Goal: Task Accomplishment & Management: Complete application form

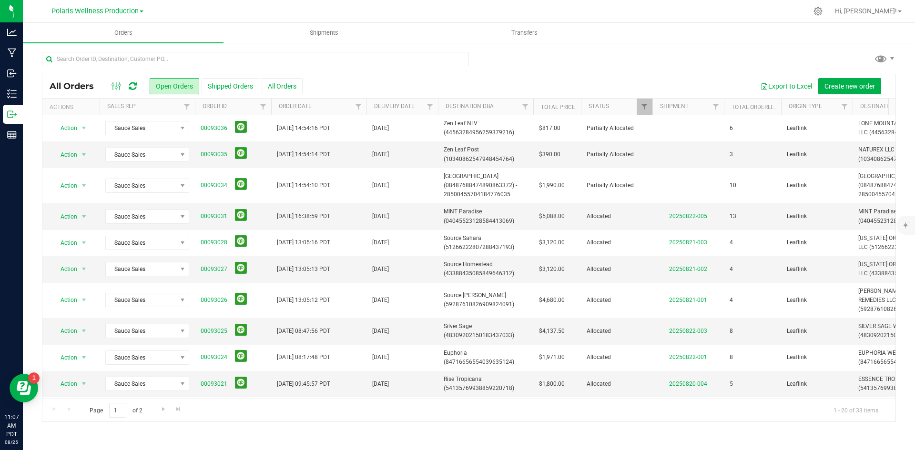
click at [132, 88] on icon at bounding box center [133, 87] width 8 height 10
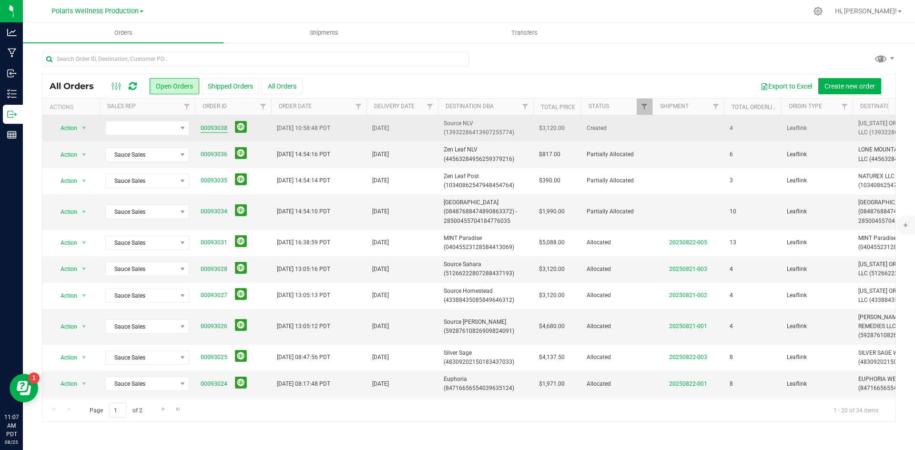
click at [214, 125] on link "00093038" at bounding box center [214, 128] width 27 height 9
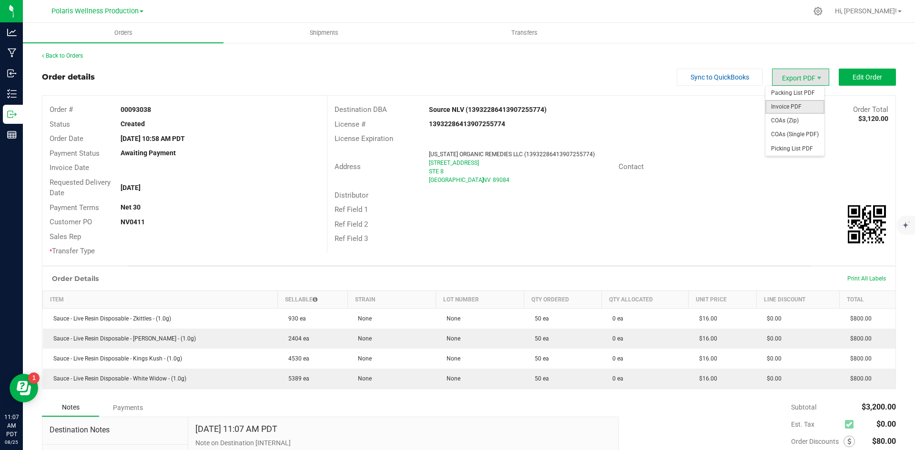
click at [789, 109] on span "Invoice PDF" at bounding box center [795, 107] width 59 height 14
click at [872, 83] on button "Edit Order" at bounding box center [867, 77] width 57 height 17
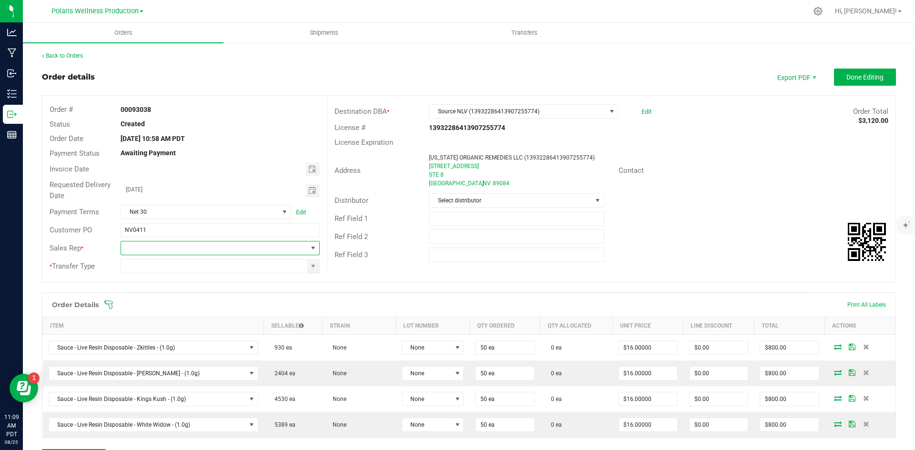
click at [309, 249] on span at bounding box center [313, 249] width 8 height 8
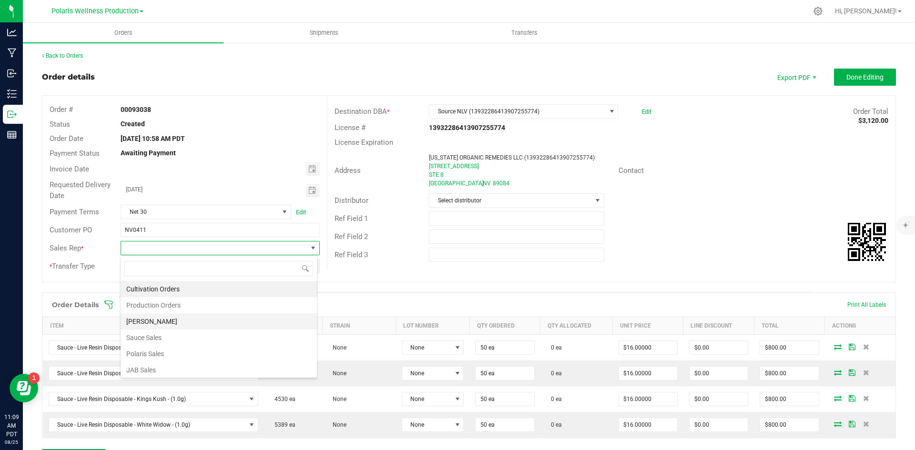
scroll to position [2, 0]
click at [220, 336] on li "Sauce Sales" at bounding box center [219, 336] width 196 height 16
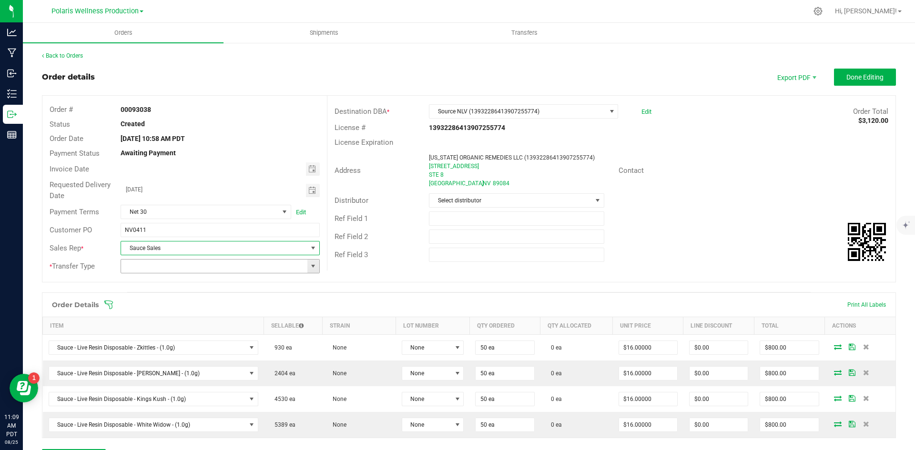
click at [310, 265] on span at bounding box center [313, 267] width 8 height 8
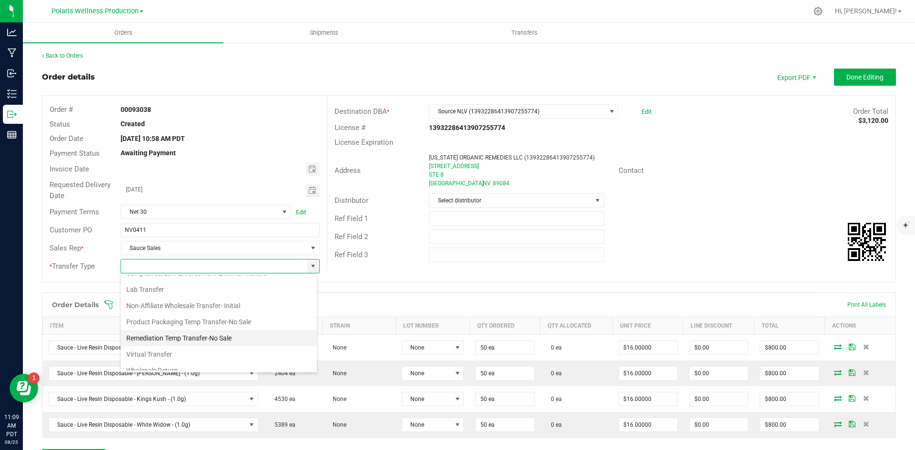
scroll to position [51, 0]
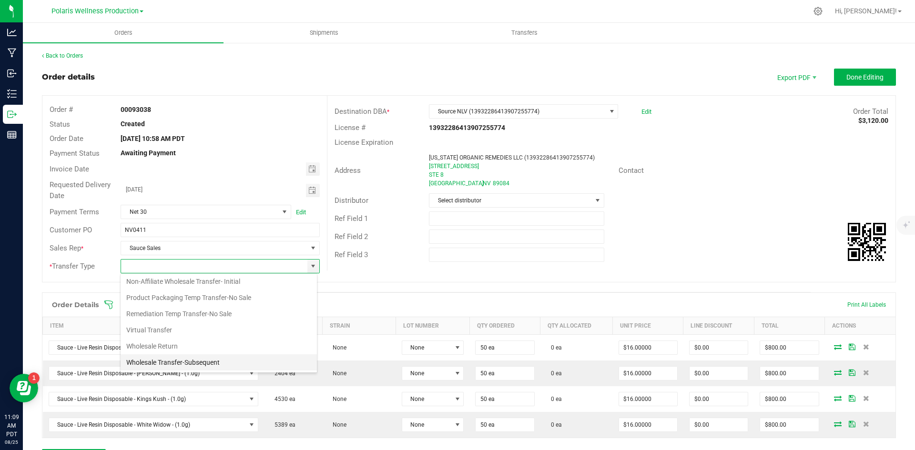
click at [210, 363] on li "Wholesale Transfer-Subsequent" at bounding box center [219, 363] width 196 height 16
type input "Wholesale Transfer-Subsequent"
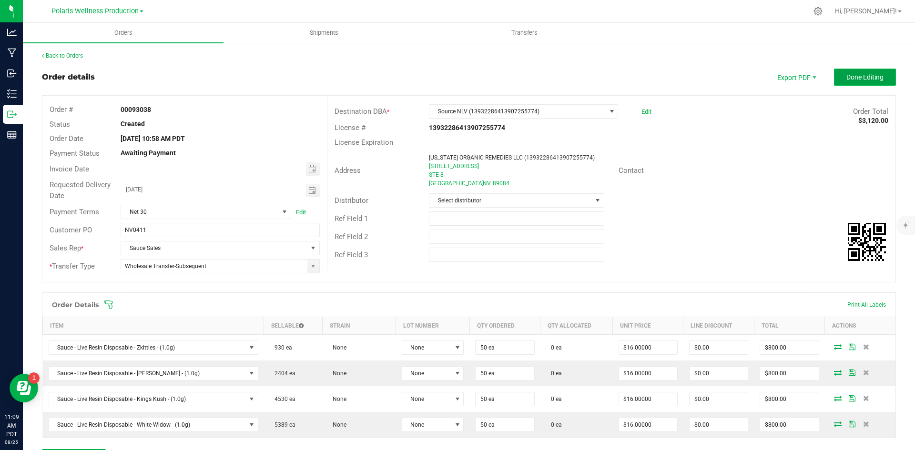
click at [849, 85] on button "Done Editing" at bounding box center [865, 77] width 62 height 17
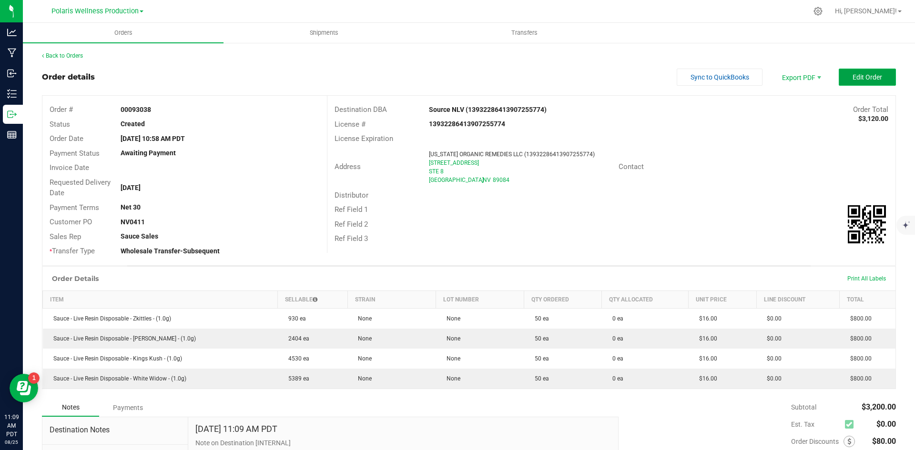
click at [850, 83] on button "Edit Order" at bounding box center [867, 77] width 57 height 17
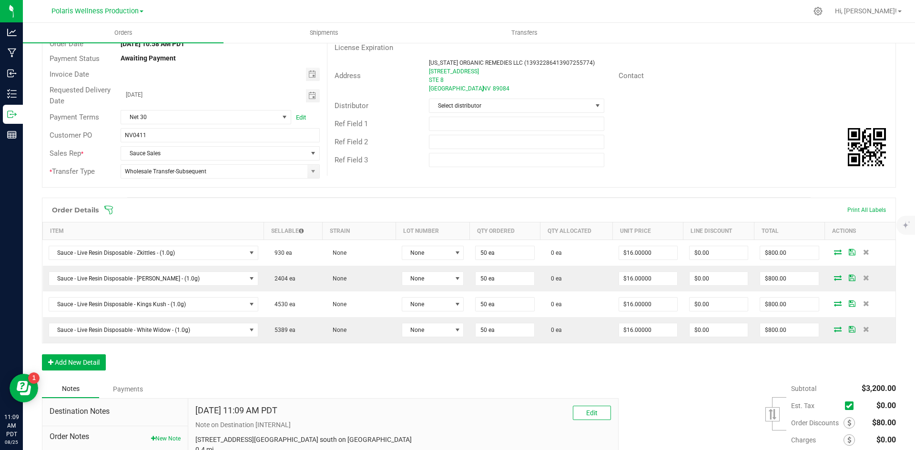
scroll to position [95, 0]
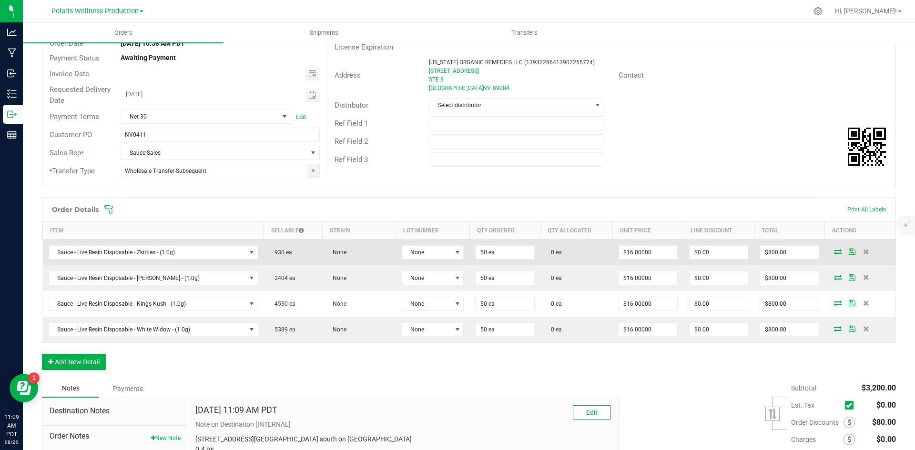
click at [834, 249] on icon at bounding box center [838, 252] width 8 height 6
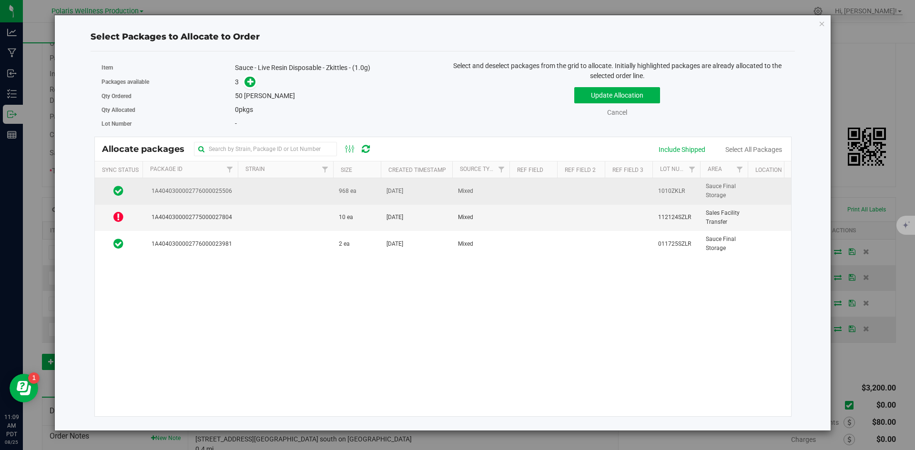
click at [322, 189] on td at bounding box center [285, 191] width 95 height 26
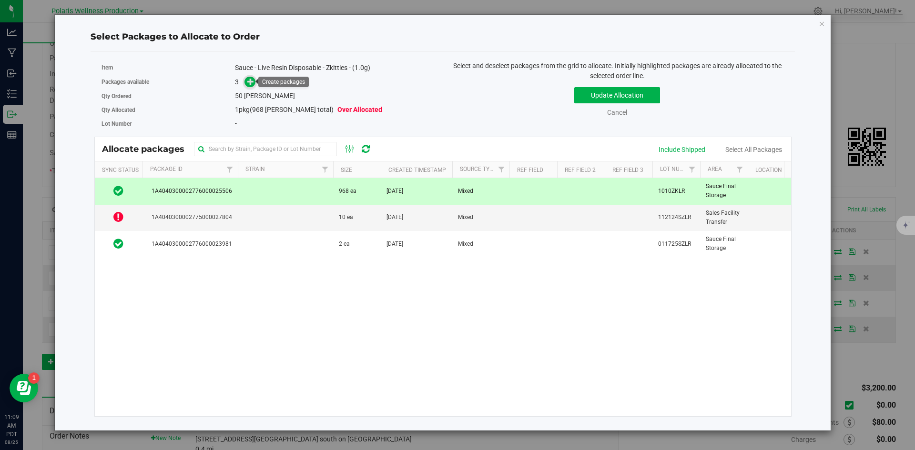
click at [253, 84] on icon at bounding box center [250, 81] width 7 height 7
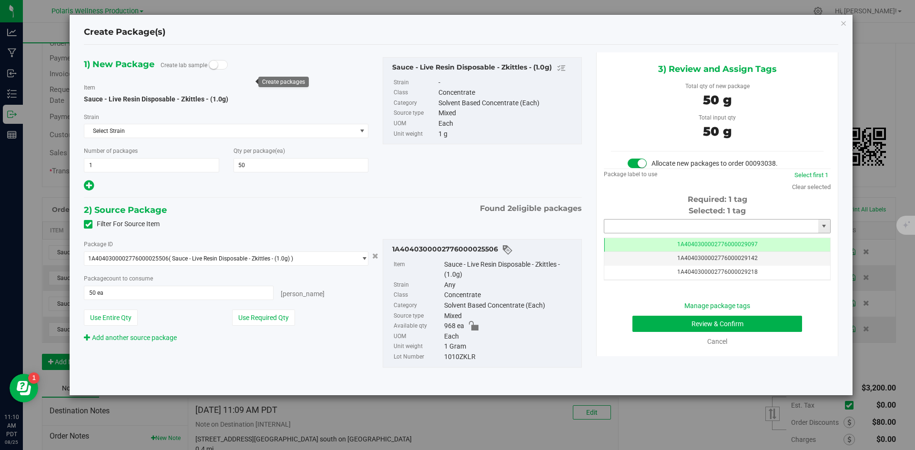
click at [694, 230] on input "text" at bounding box center [711, 226] width 214 height 13
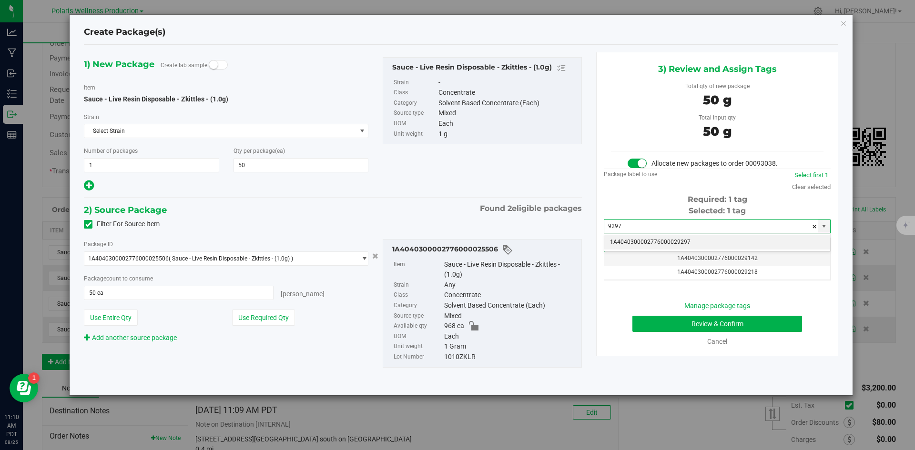
click at [657, 244] on li "1A4040300002776000029297" at bounding box center [717, 242] width 226 height 14
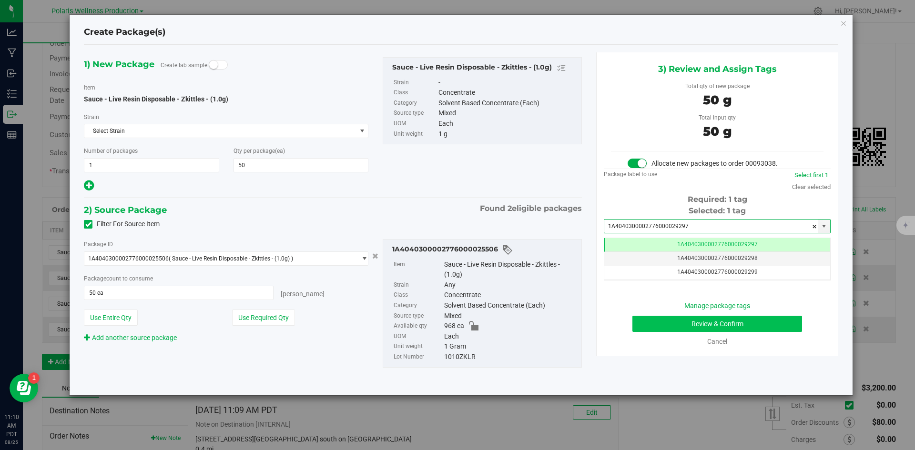
type input "1A4040300002776000029297"
click at [661, 318] on button "Review & Confirm" at bounding box center [718, 324] width 170 height 16
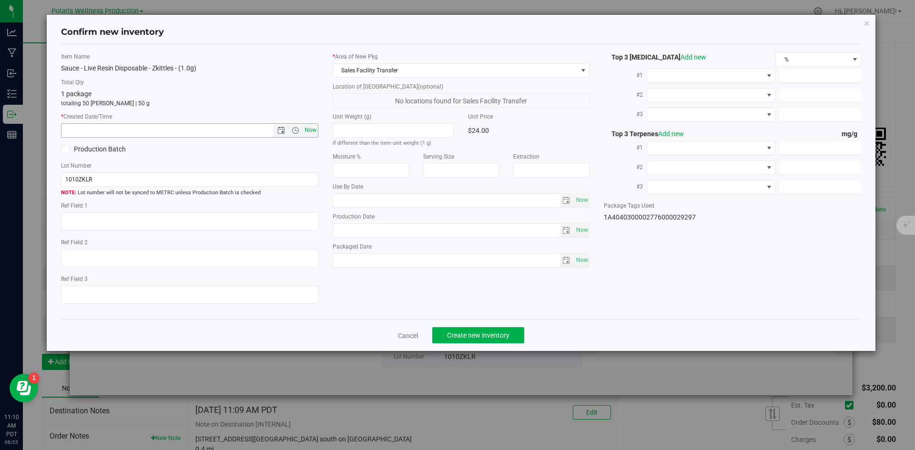
click at [306, 133] on span "Now" at bounding box center [310, 130] width 16 height 14
type input "[DATE] 11:10 AM"
click at [483, 339] on span "Create new inventory" at bounding box center [478, 336] width 62 height 8
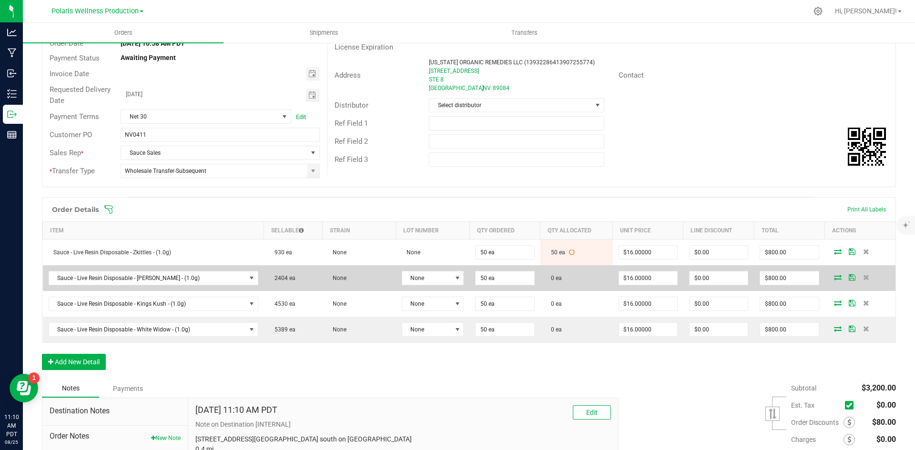
click at [834, 277] on icon at bounding box center [838, 278] width 8 height 6
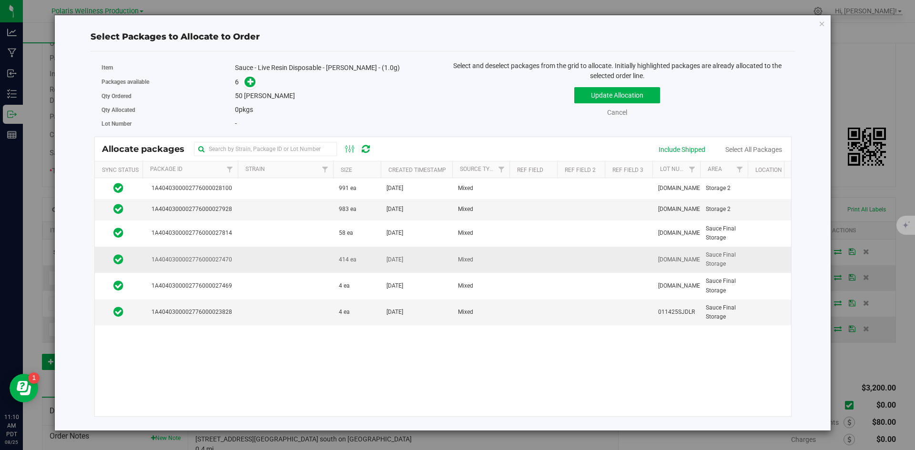
click at [298, 258] on td at bounding box center [285, 260] width 95 height 26
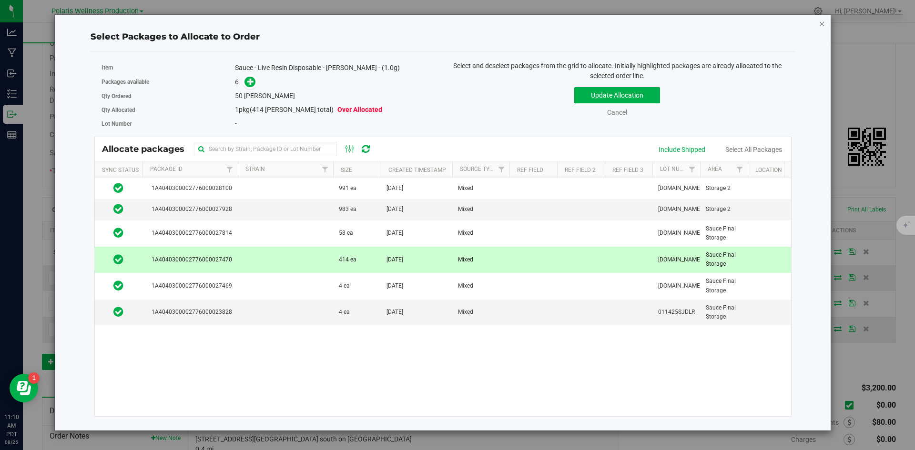
click at [822, 24] on icon "button" at bounding box center [822, 23] width 7 height 11
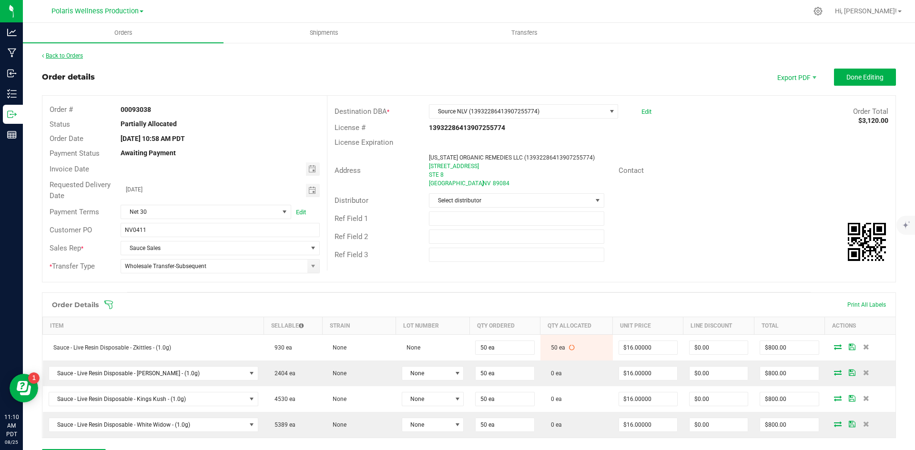
click at [51, 57] on link "Back to Orders" at bounding box center [62, 55] width 41 height 7
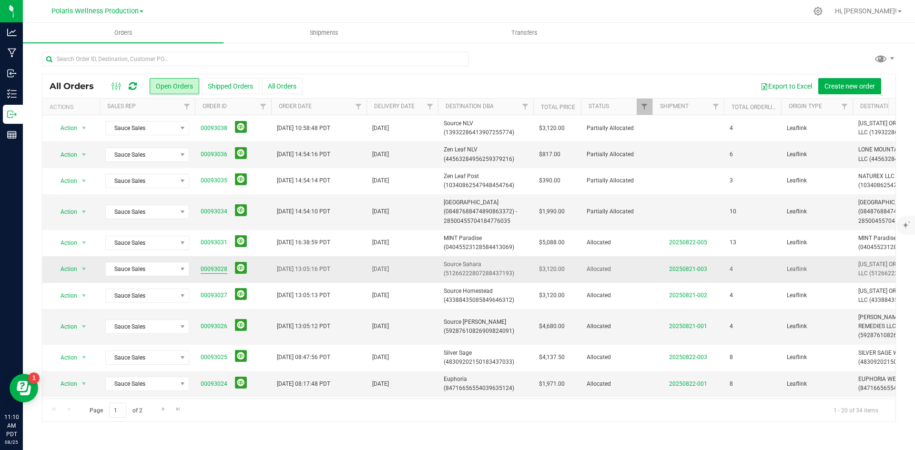
click at [203, 270] on link "00093028" at bounding box center [214, 269] width 27 height 9
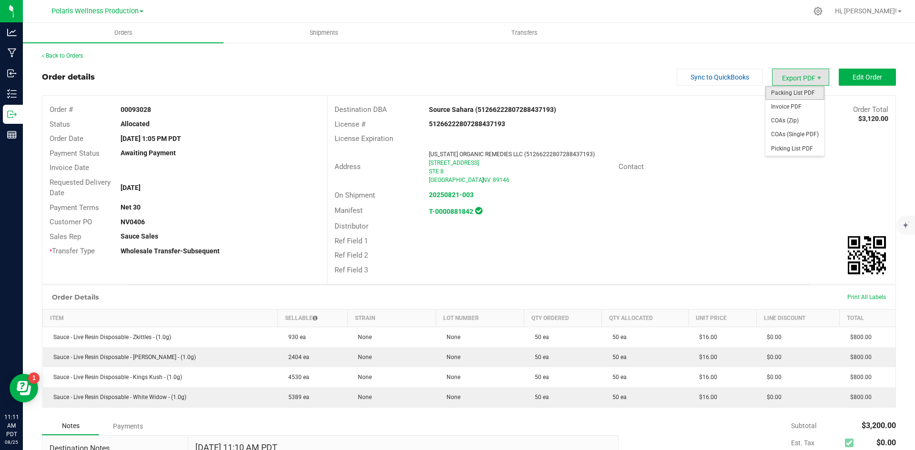
click at [794, 92] on span "Packing List PDF" at bounding box center [795, 93] width 59 height 14
click at [54, 57] on link "Back to Orders" at bounding box center [62, 55] width 41 height 7
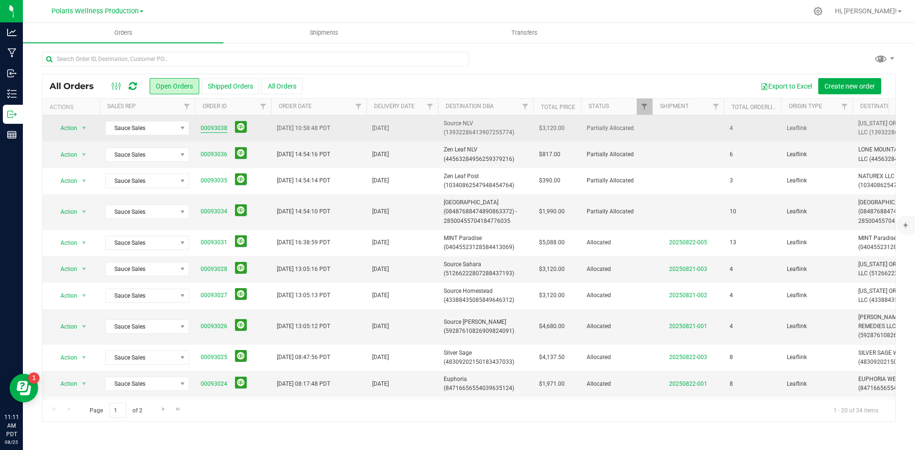
click at [210, 129] on link "00093038" at bounding box center [214, 128] width 27 height 9
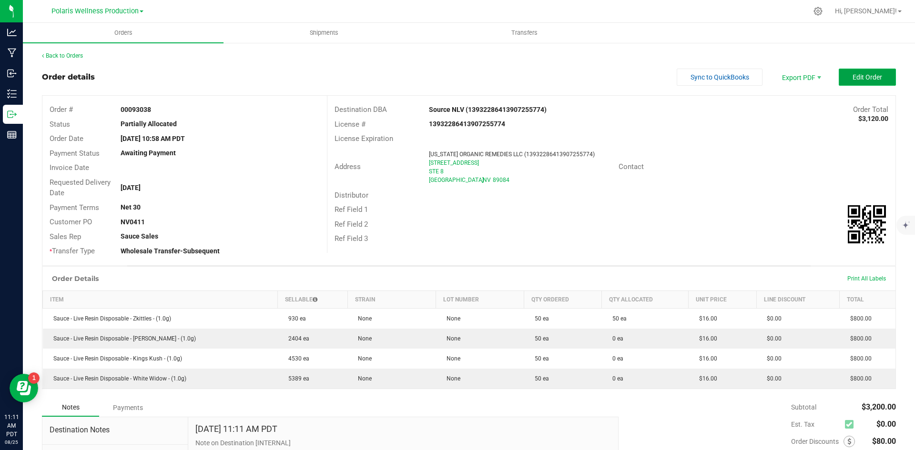
click at [862, 75] on span "Edit Order" at bounding box center [868, 77] width 30 height 8
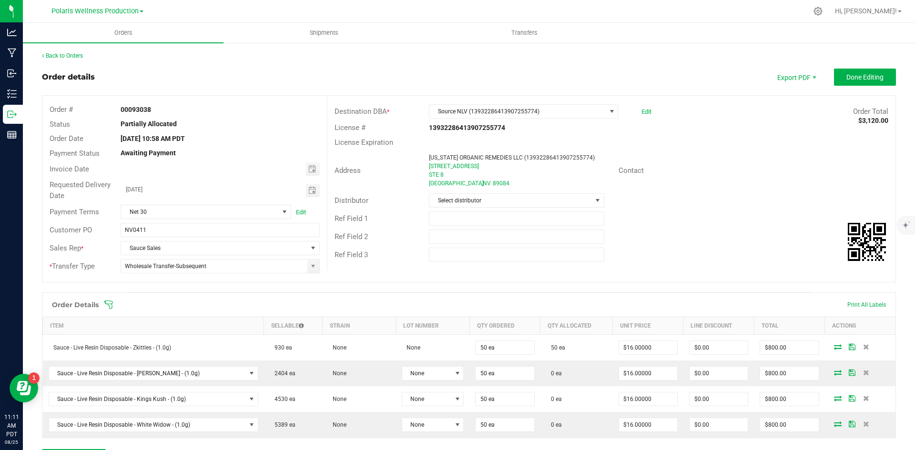
scroll to position [48, 0]
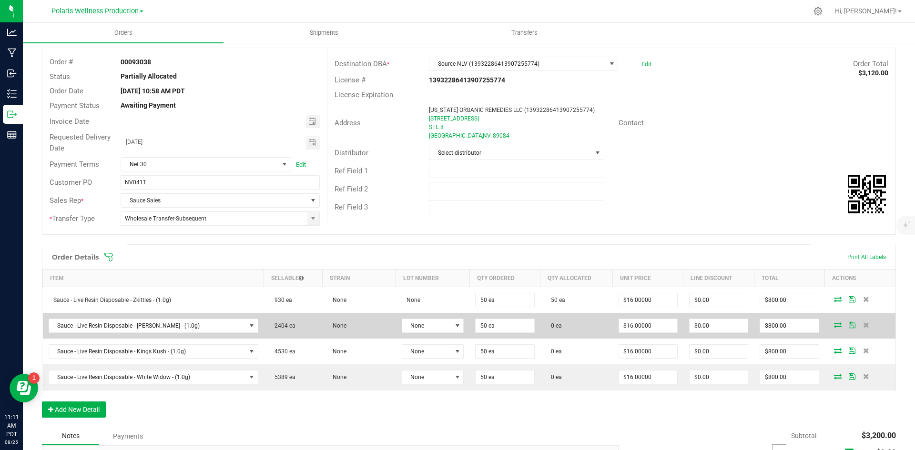
click at [829, 329] on td at bounding box center [860, 326] width 71 height 26
click at [834, 327] on icon at bounding box center [838, 325] width 8 height 6
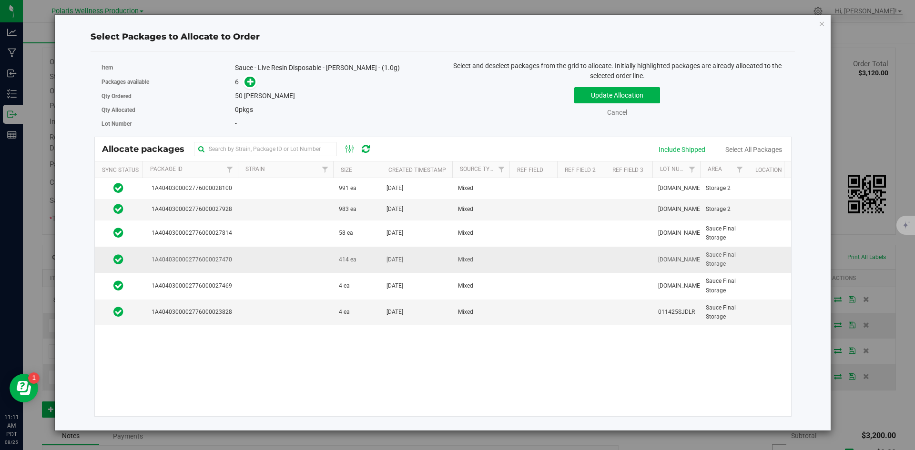
click at [269, 257] on td at bounding box center [285, 260] width 95 height 26
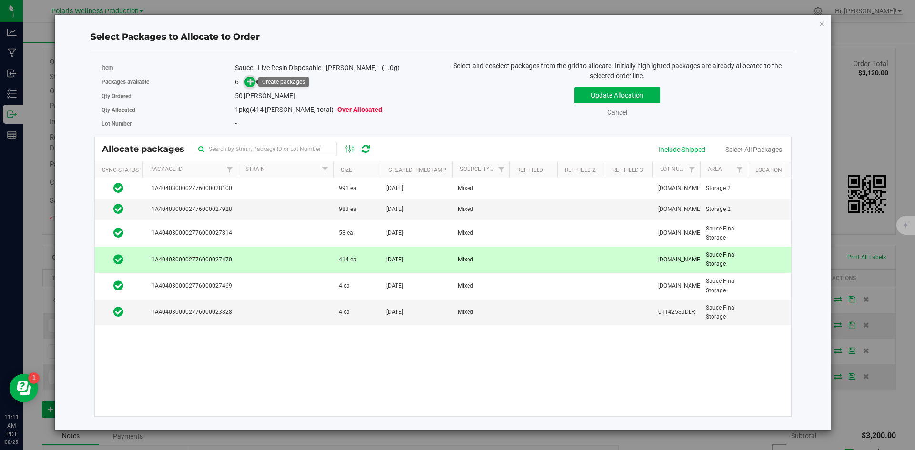
click at [254, 82] on icon at bounding box center [250, 81] width 7 height 7
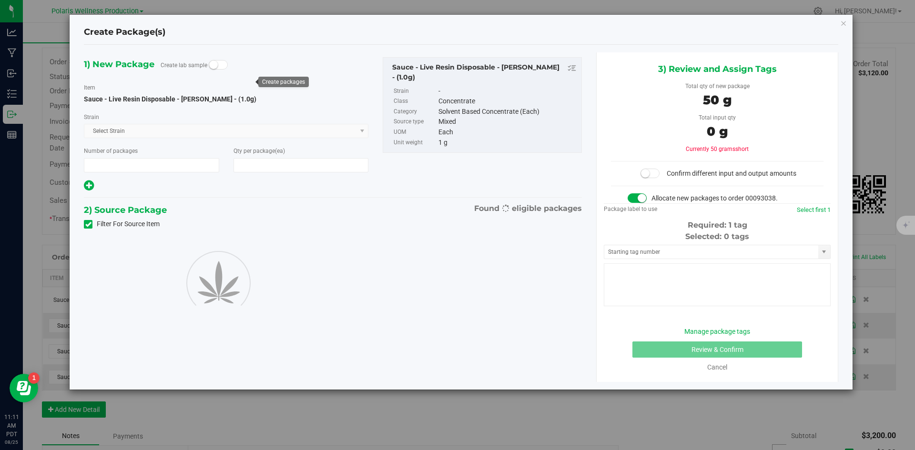
type input "1"
type input "50"
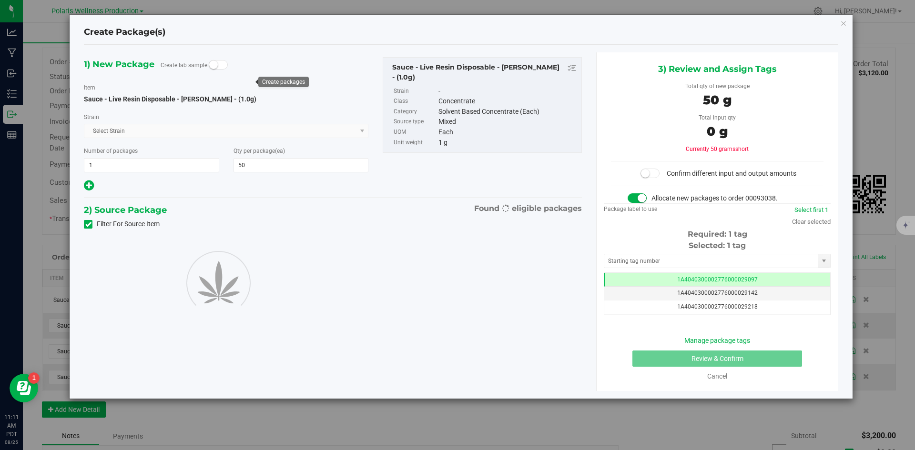
scroll to position [0, 0]
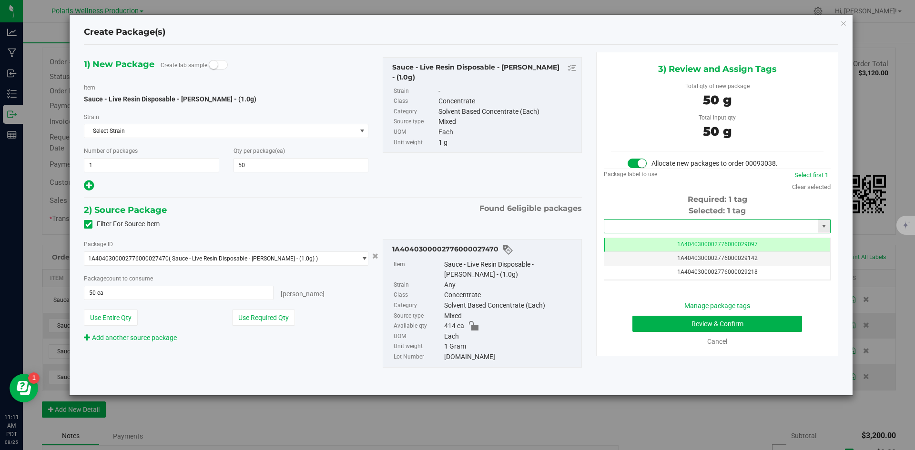
click at [665, 227] on input "text" at bounding box center [711, 226] width 214 height 13
click at [659, 240] on li "1A4040300002776000029298" at bounding box center [717, 242] width 226 height 14
type input "1A4040300002776000029298"
click at [641, 326] on button "Review & Confirm" at bounding box center [718, 324] width 170 height 16
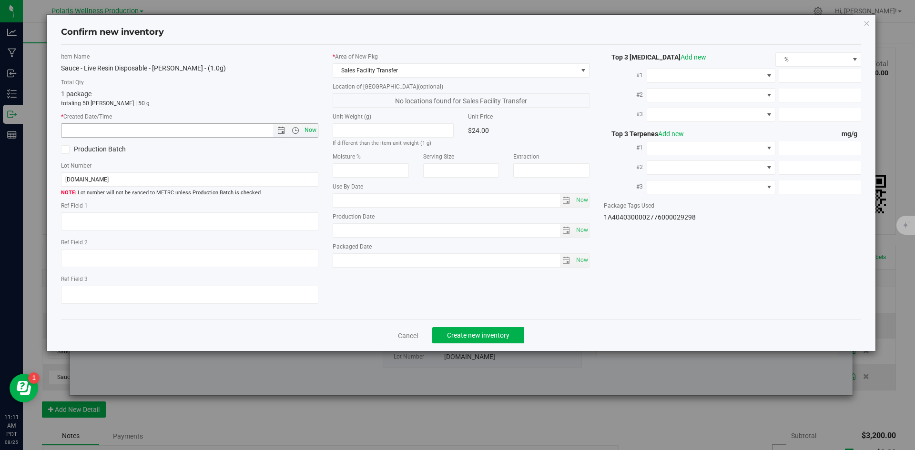
click at [311, 134] on span "Now" at bounding box center [310, 130] width 16 height 14
type input "[DATE] 11:11 AM"
click at [501, 332] on span "Create new inventory" at bounding box center [478, 336] width 62 height 8
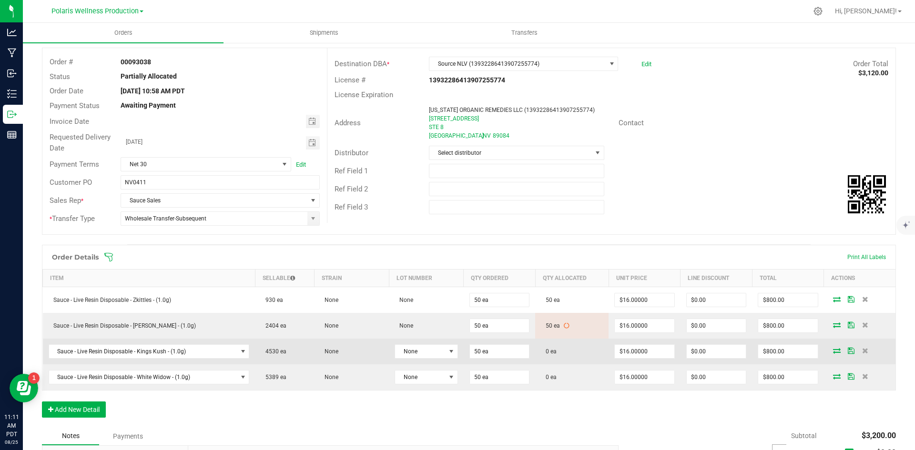
click at [833, 352] on icon at bounding box center [837, 351] width 8 height 6
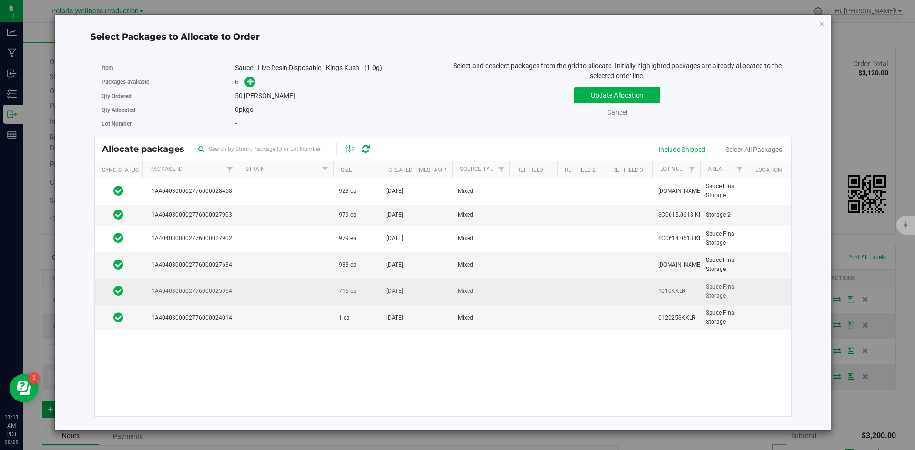
click at [272, 290] on td at bounding box center [285, 292] width 95 height 26
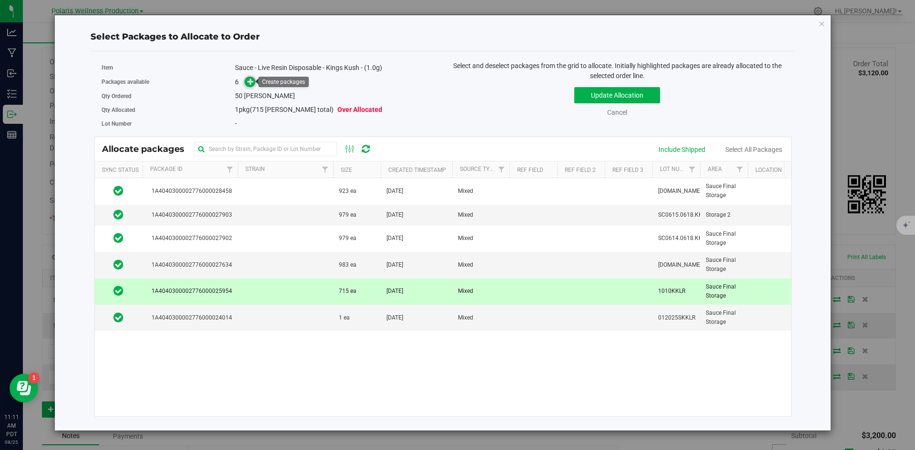
click at [248, 83] on icon at bounding box center [250, 81] width 7 height 7
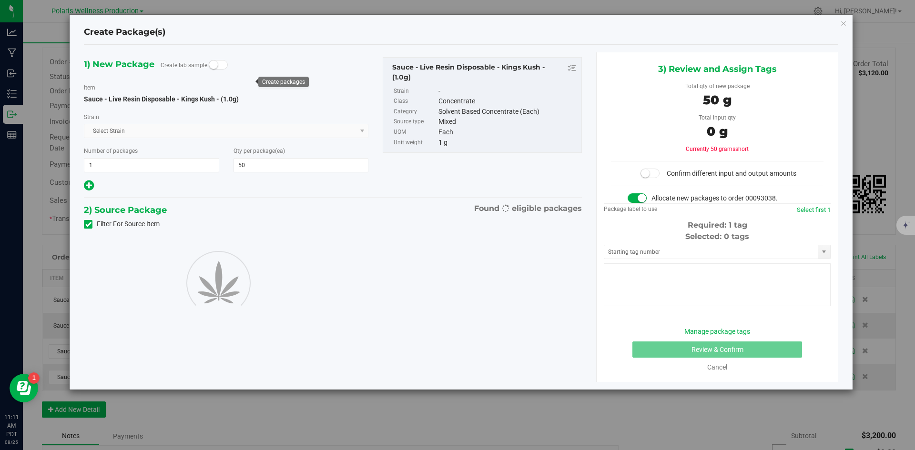
type input "50"
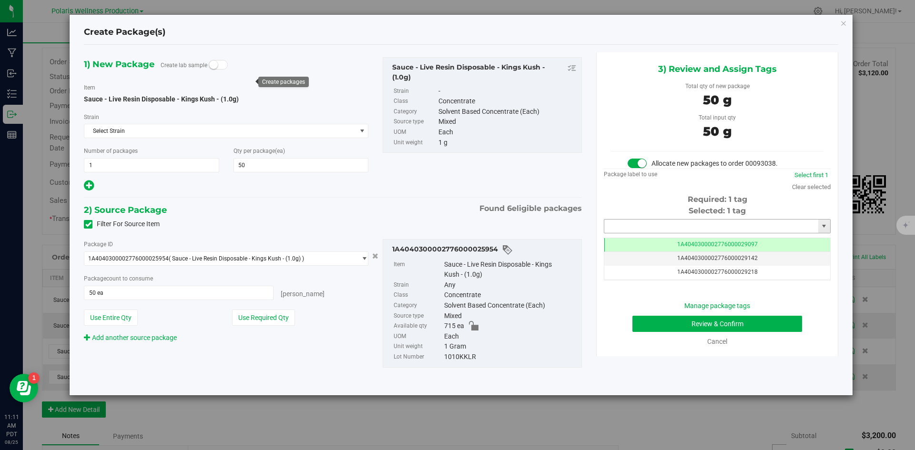
click at [655, 222] on input "text" at bounding box center [711, 226] width 214 height 13
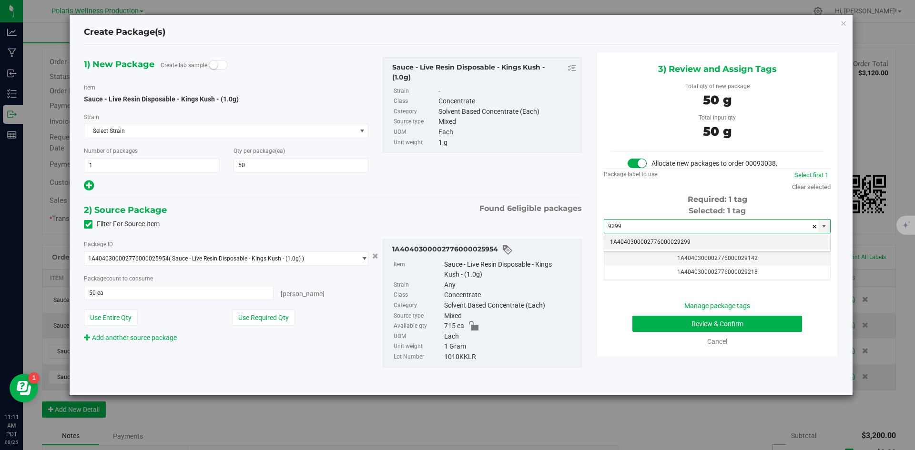
click at [654, 240] on li "1A4040300002776000029299" at bounding box center [717, 242] width 226 height 14
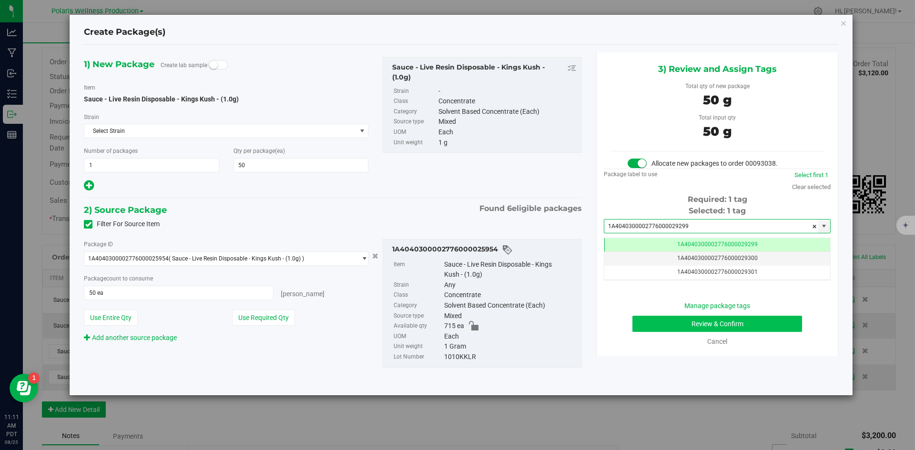
type input "1A4040300002776000029299"
click at [672, 325] on button "Review & Confirm" at bounding box center [718, 324] width 170 height 16
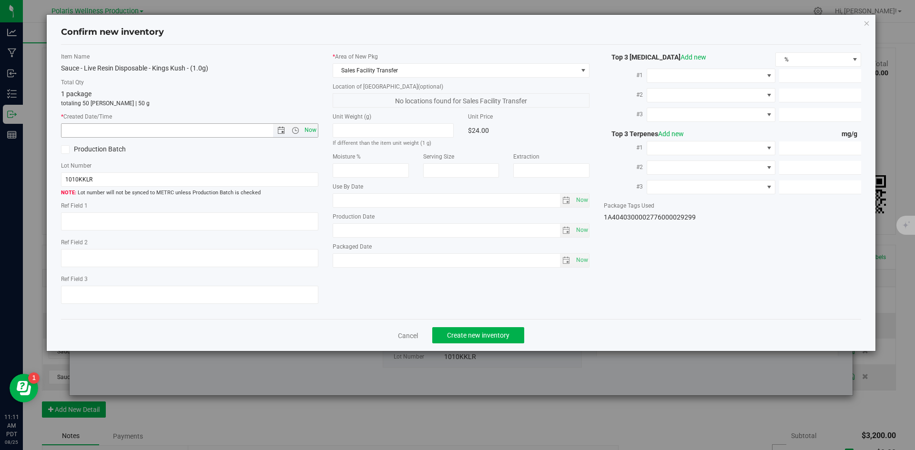
click at [312, 134] on span "Now" at bounding box center [310, 130] width 16 height 14
type input "[DATE] 11:11 AM"
click at [493, 330] on button "Create new inventory" at bounding box center [478, 335] width 92 height 16
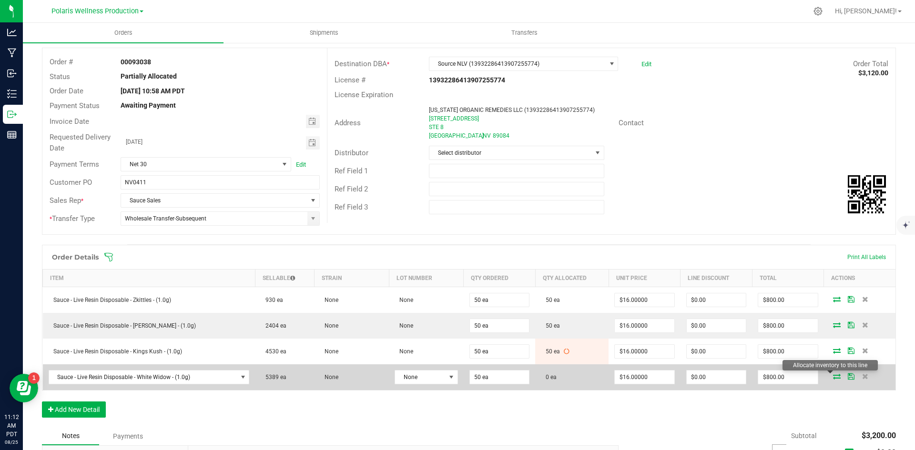
click at [833, 378] on icon at bounding box center [837, 377] width 8 height 6
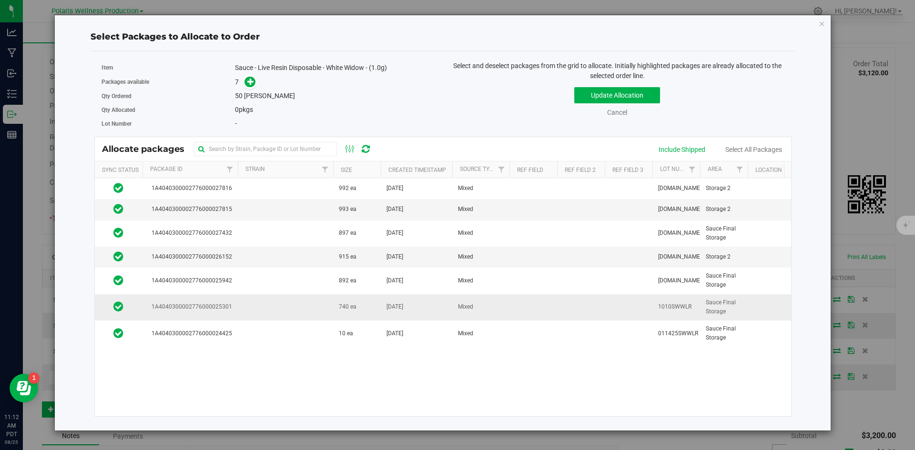
click at [308, 312] on td at bounding box center [285, 308] width 95 height 26
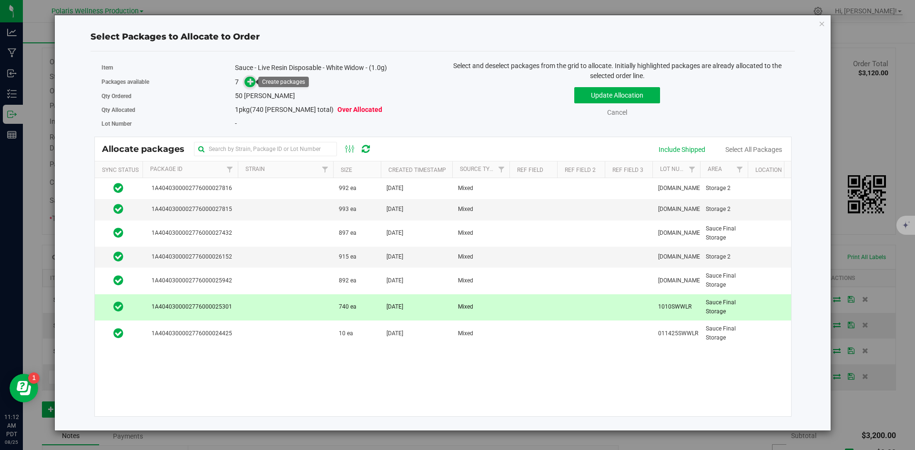
click at [252, 80] on icon at bounding box center [250, 81] width 7 height 7
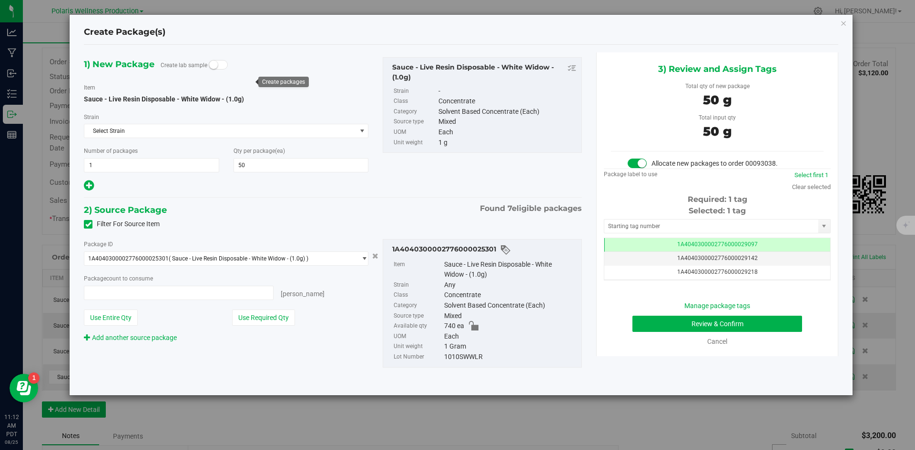
type input "50"
type input "50 ea"
click at [673, 229] on input "text" at bounding box center [711, 226] width 214 height 13
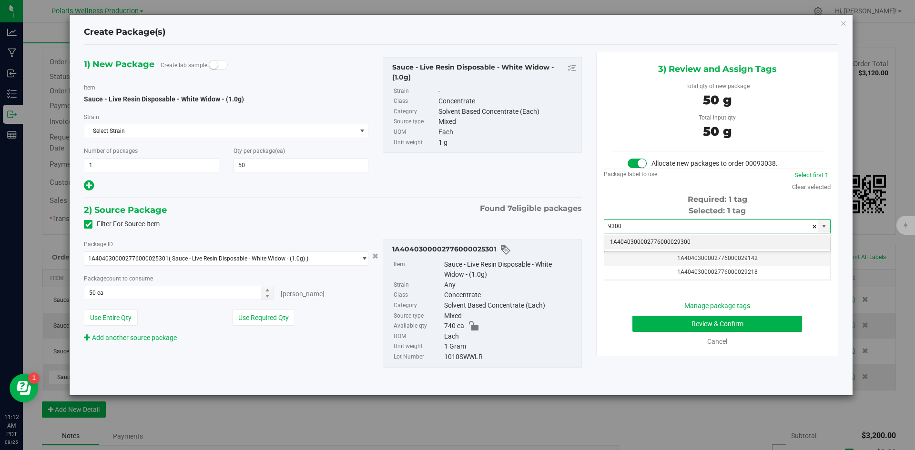
click at [668, 244] on li "1A4040300002776000029300" at bounding box center [717, 242] width 226 height 14
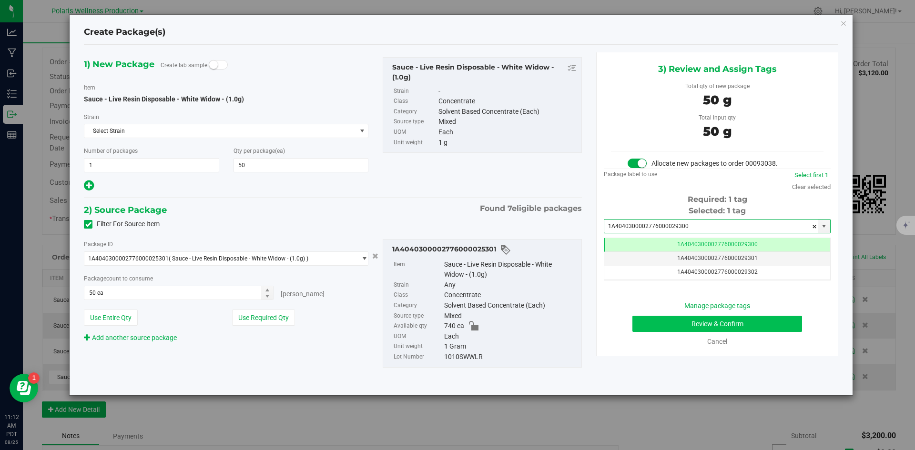
type input "1A4040300002776000029300"
click at [649, 321] on button "Review & Confirm" at bounding box center [718, 324] width 170 height 16
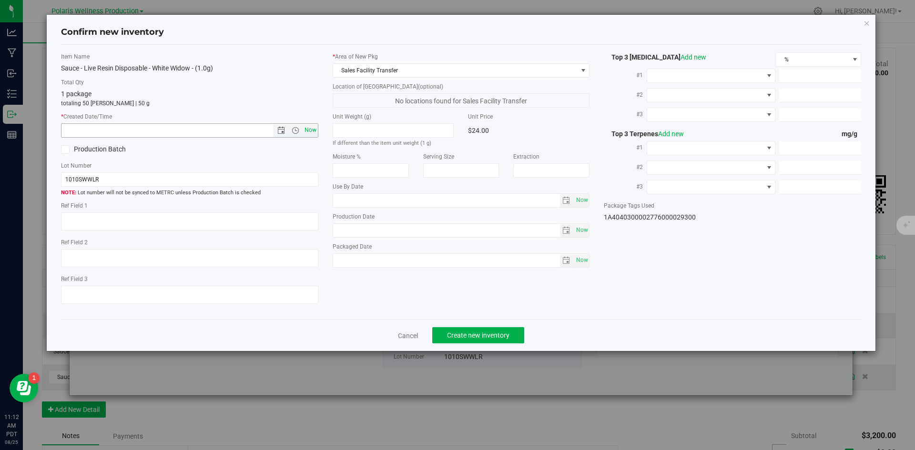
click at [314, 127] on span "Now" at bounding box center [310, 130] width 16 height 14
type input "[DATE] 11:12 AM"
click at [474, 334] on span "Create new inventory" at bounding box center [478, 336] width 62 height 8
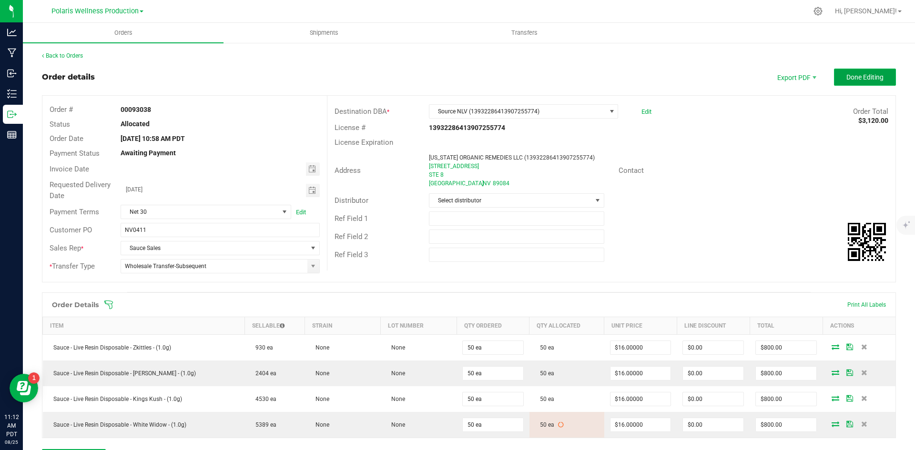
click at [855, 79] on span "Done Editing" at bounding box center [865, 77] width 37 height 8
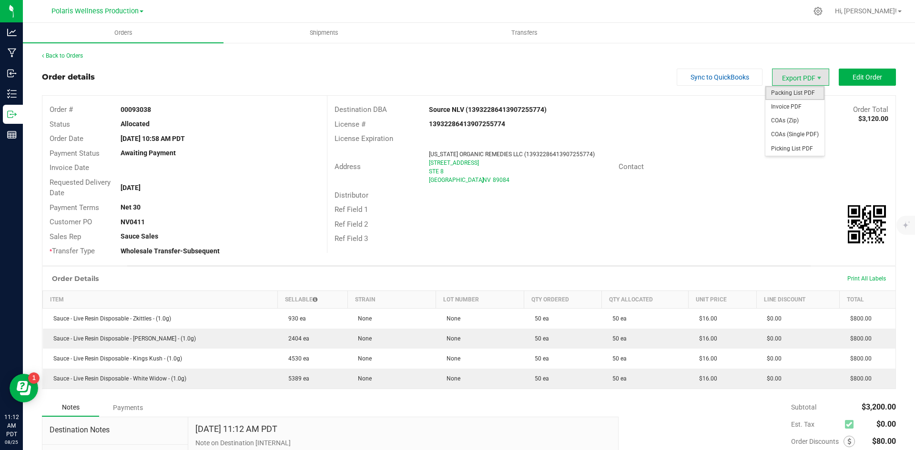
click at [796, 90] on span "Packing List PDF" at bounding box center [795, 93] width 59 height 14
click at [74, 56] on link "Back to Orders" at bounding box center [62, 55] width 41 height 7
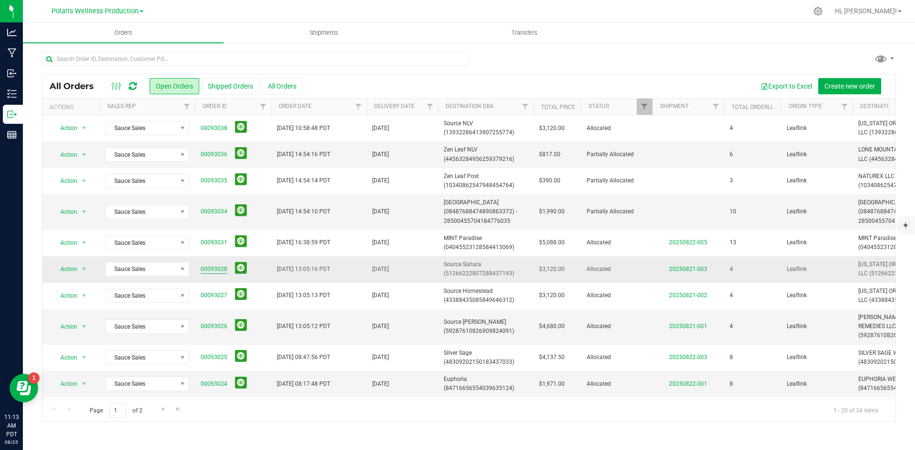
click at [217, 271] on link "00093028" at bounding box center [214, 269] width 27 height 9
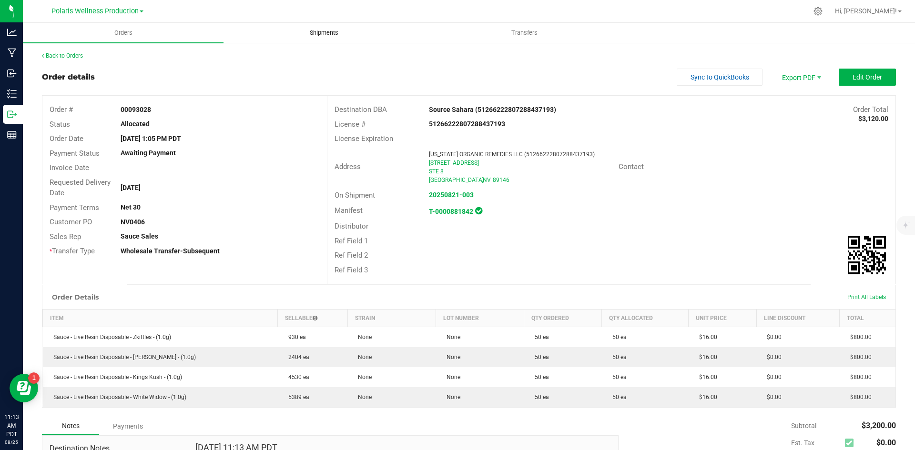
click at [327, 30] on span "Shipments" at bounding box center [324, 33] width 54 height 9
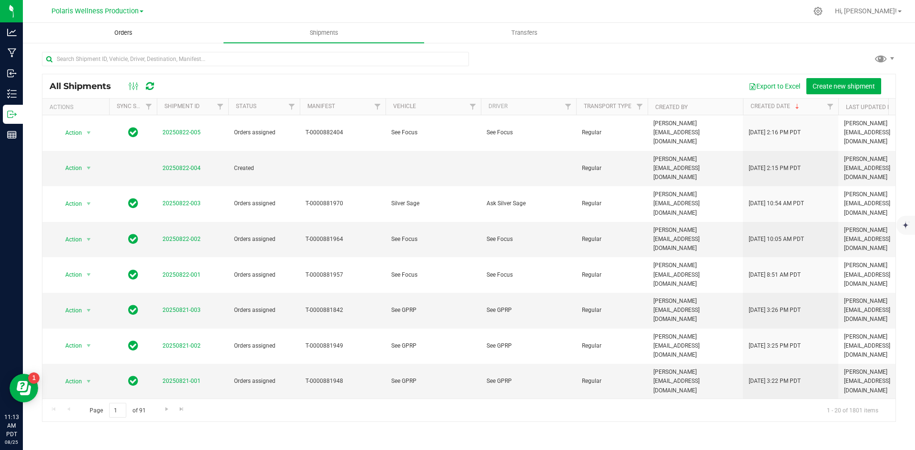
click at [138, 32] on span "Orders" at bounding box center [124, 33] width 44 height 9
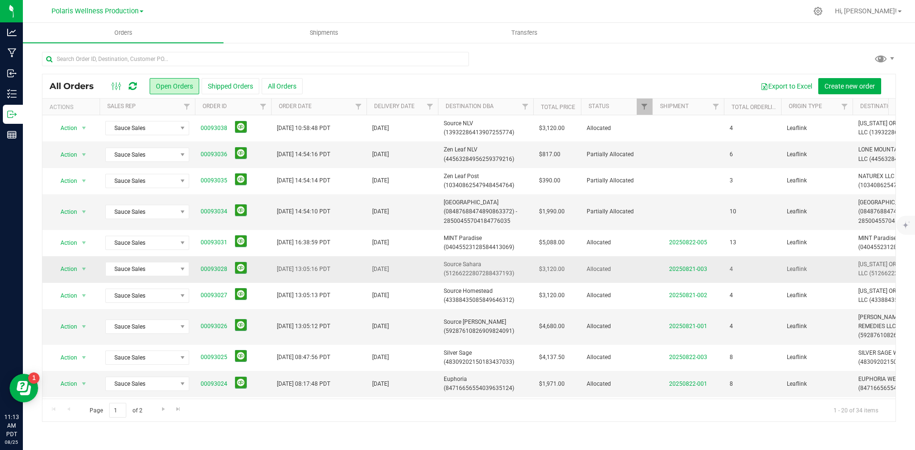
click at [470, 264] on span "Source Sahara (51266222807288437193)" at bounding box center [486, 269] width 84 height 18
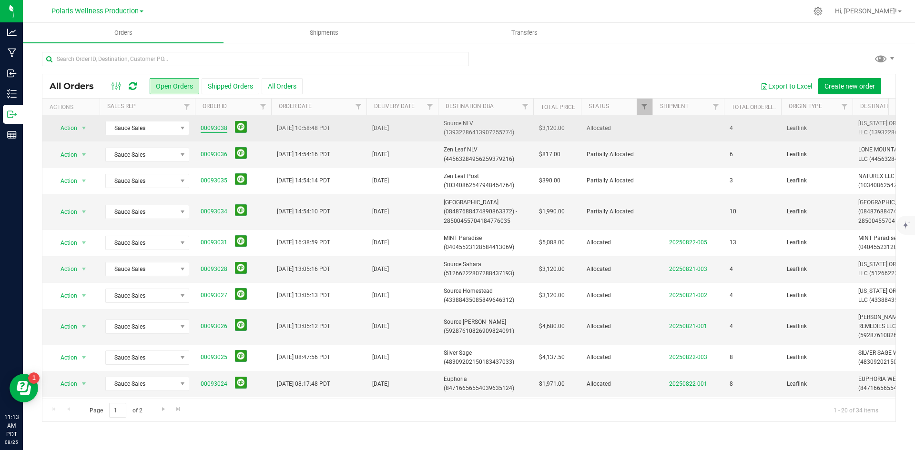
click at [217, 131] on link "00093038" at bounding box center [214, 128] width 27 height 9
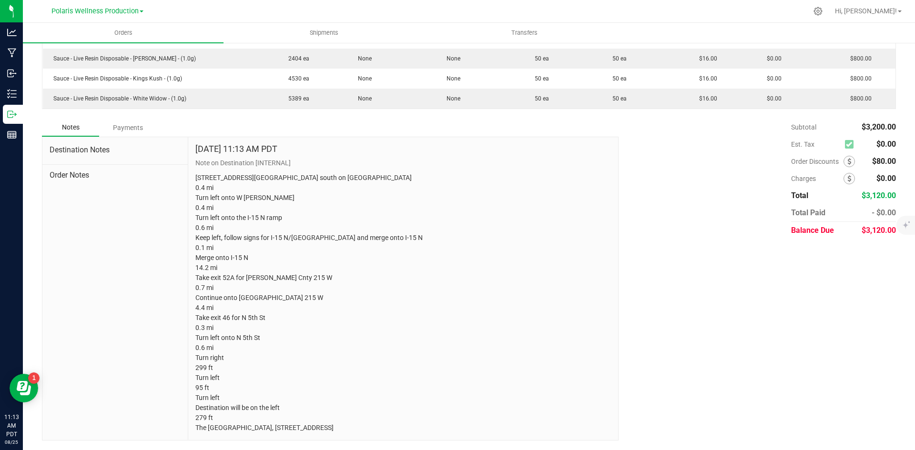
scroll to position [290, 0]
drag, startPoint x: 495, startPoint y: 431, endPoint x: 195, endPoint y: 164, distance: 401.4
click at [195, 173] on p "[STREET_ADDRESS][GEOGRAPHIC_DATA] south on [GEOGRAPHIC_DATA] 0.4 mi Turn left o…" at bounding box center [403, 303] width 416 height 260
copy p "[STREET_ADDRESS][GEOGRAPHIC_DATA] south on [GEOGRAPHIC_DATA] 0.4 mi Turn left o…"
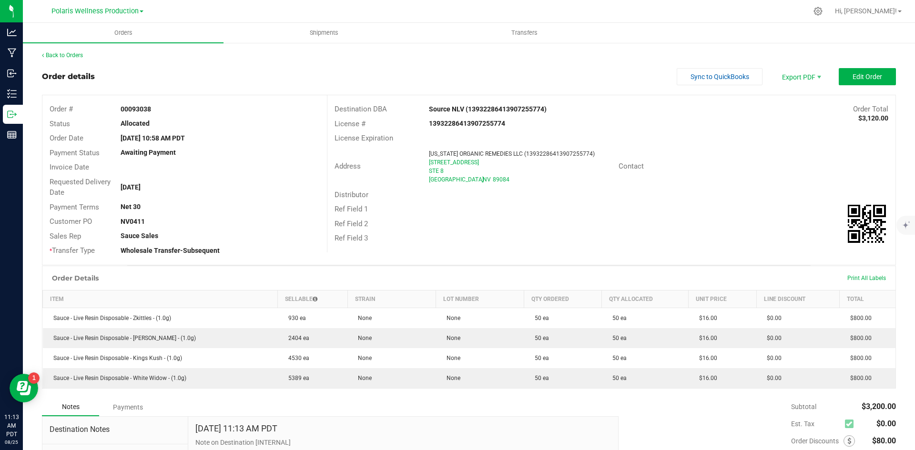
scroll to position [0, 0]
click at [69, 59] on link "Back to Orders" at bounding box center [62, 55] width 41 height 7
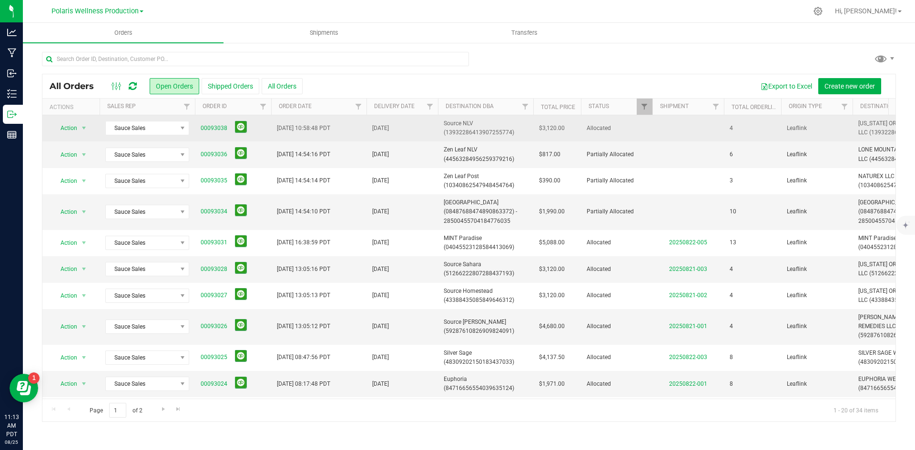
click at [456, 126] on span "Source NLV (13932286413907255774)" at bounding box center [486, 128] width 84 height 18
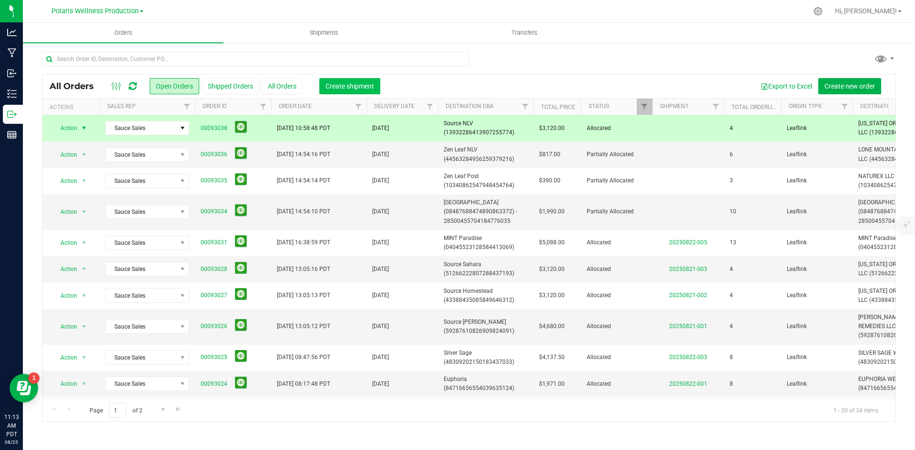
click at [360, 88] on span "Create shipment" at bounding box center [350, 86] width 49 height 8
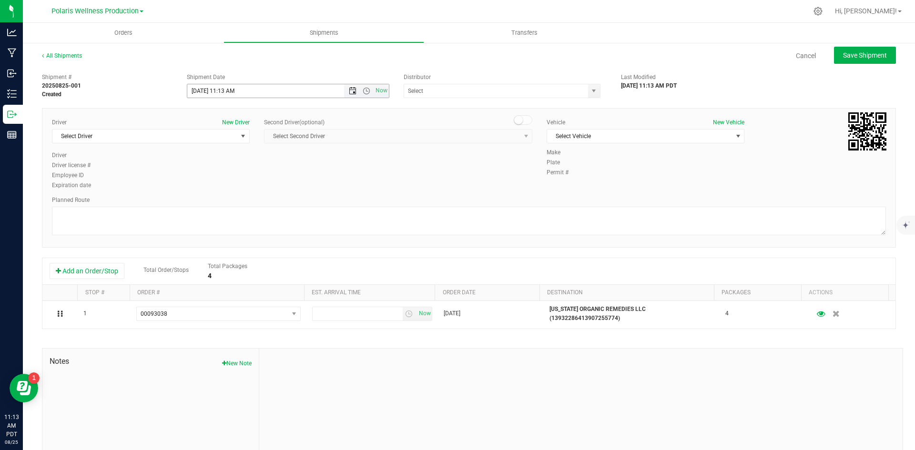
click at [349, 92] on span "Open the date view" at bounding box center [353, 91] width 8 height 8
click at [238, 205] on link "27" at bounding box center [236, 202] width 14 height 15
click at [363, 91] on span "Open the time view" at bounding box center [367, 91] width 8 height 8
click at [249, 141] on li "9:00 AM" at bounding box center [285, 136] width 199 height 12
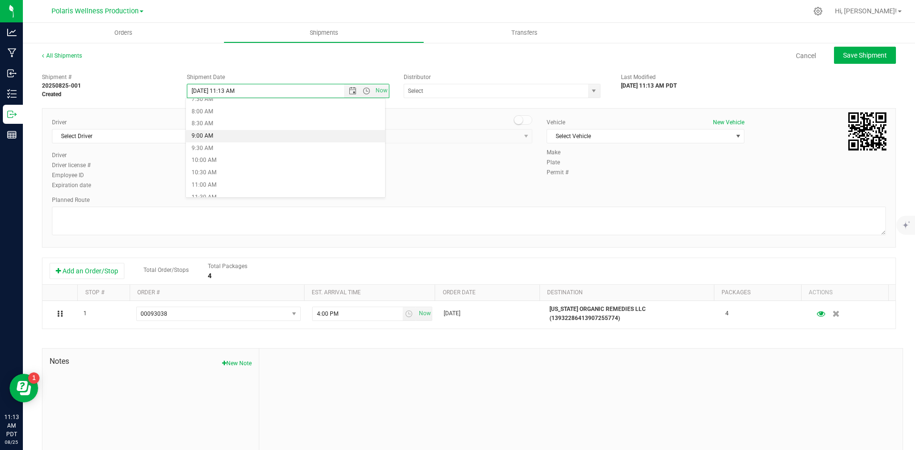
type input "[DATE] 9:00 AM"
click at [591, 90] on span "select" at bounding box center [594, 91] width 8 height 8
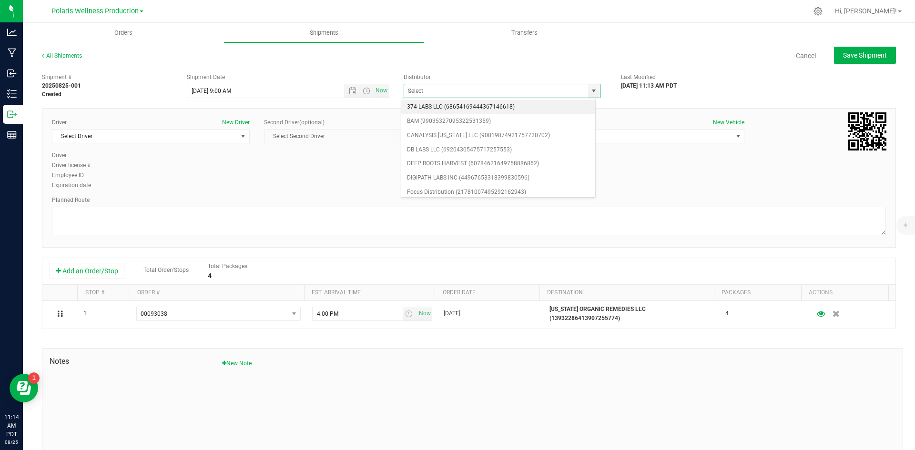
click at [602, 61] on div "Cancel Save Shipment" at bounding box center [497, 55] width 797 height 17
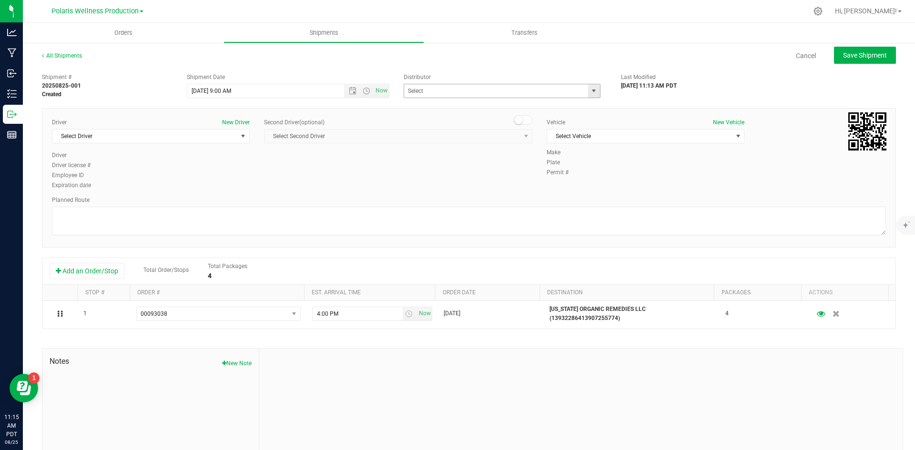
drag, startPoint x: 596, startPoint y: 95, endPoint x: 592, endPoint y: 94, distance: 4.8
click at [596, 95] on div "374 LABS LLC (68654169444367146618) BAM (99035327095322531359) CANALYSIS [US_ST…" at bounding box center [505, 91] width 203 height 14
click at [592, 94] on span "select" at bounding box center [594, 91] width 8 height 8
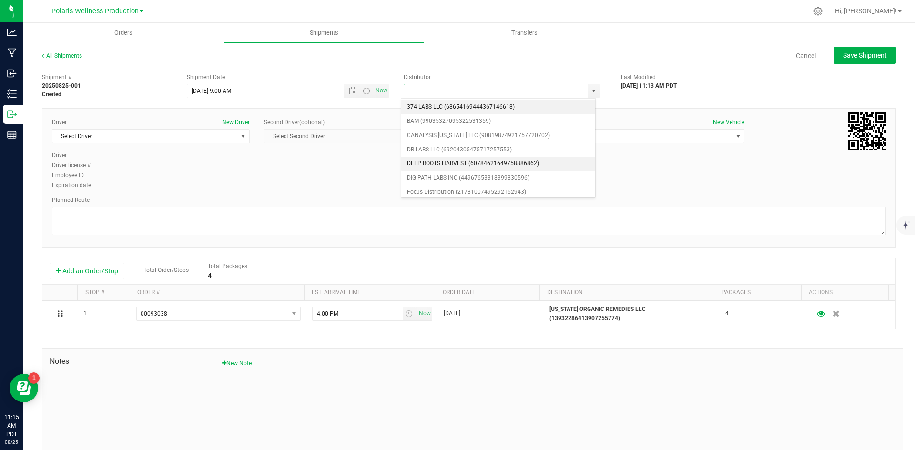
click at [519, 164] on li "DEEP ROOTS HARVEST (60784621649758886862)" at bounding box center [498, 164] width 194 height 14
type input "DEEP ROOTS HARVEST (60784621649758886862)"
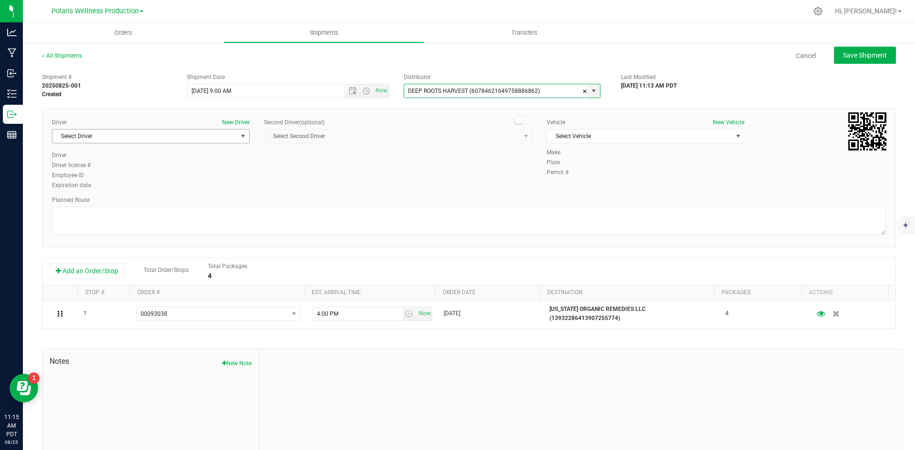
click at [239, 141] on span "select" at bounding box center [243, 136] width 12 height 13
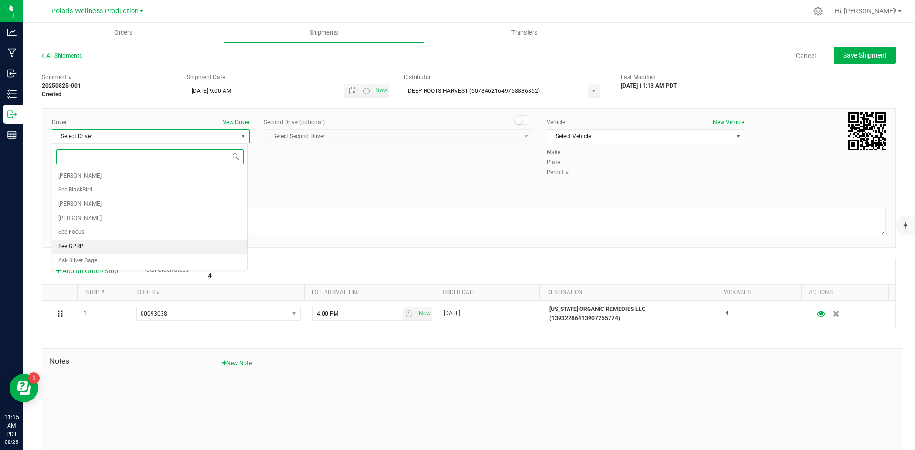
click at [116, 249] on li "See GPRP" at bounding box center [149, 247] width 195 height 14
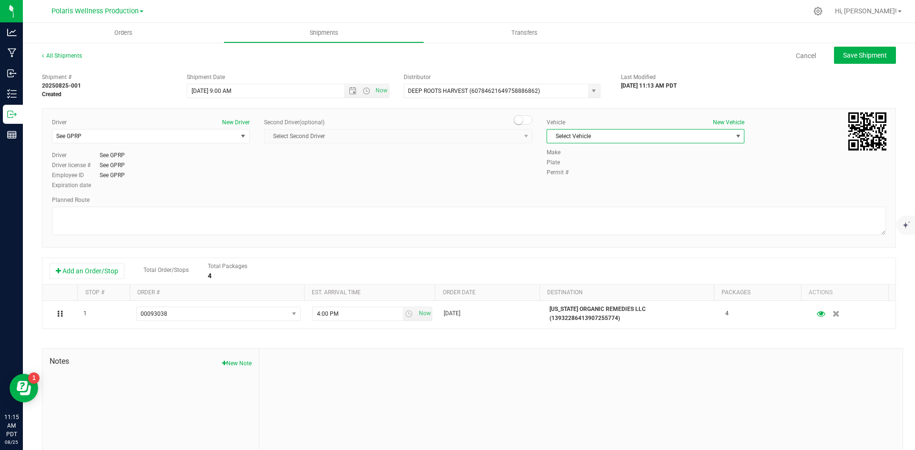
click at [636, 138] on span "Select Vehicle" at bounding box center [639, 136] width 185 height 13
click at [608, 200] on li "See GPRP" at bounding box center [640, 195] width 195 height 14
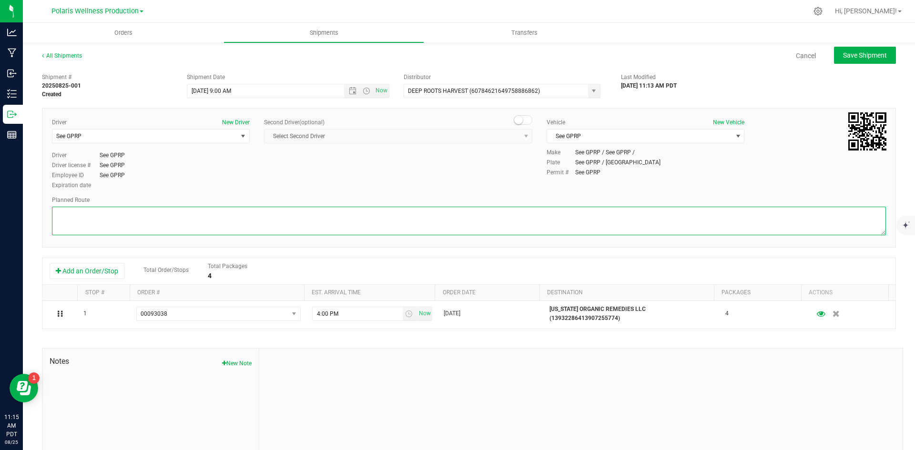
click at [303, 217] on textarea at bounding box center [469, 221] width 834 height 29
paste textarea "[STREET_ADDRESS][GEOGRAPHIC_DATA] south on [GEOGRAPHIC_DATA] 0.4 mi Turn left o…"
type textarea "[STREET_ADDRESS][GEOGRAPHIC_DATA] south on [GEOGRAPHIC_DATA] 0.4 mi Turn left o…"
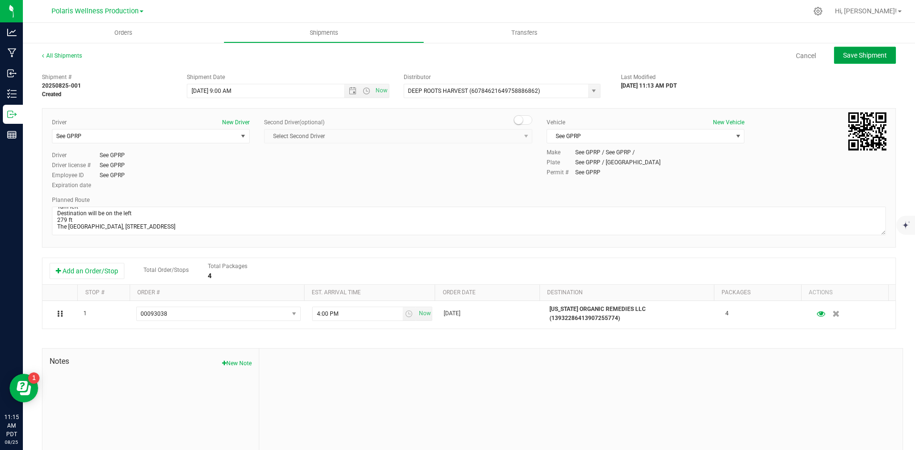
click at [861, 58] on span "Save Shipment" at bounding box center [865, 55] width 44 height 8
type input "[DATE] 4:00 PM"
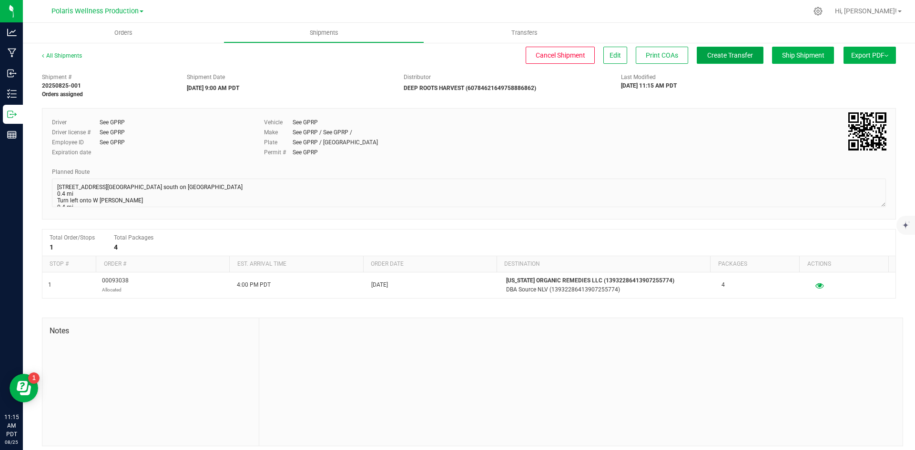
click at [724, 59] on span "Create Transfer" at bounding box center [730, 55] width 46 height 8
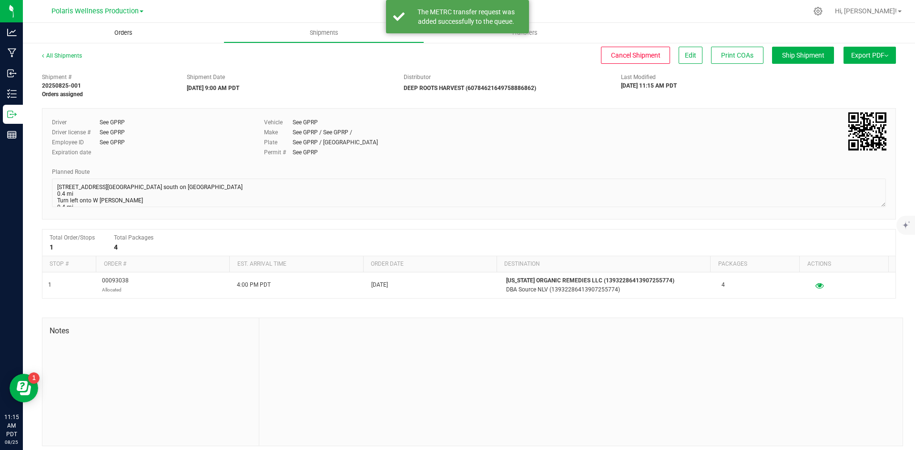
click at [109, 31] on span "Orders" at bounding box center [124, 33] width 44 height 9
